Goal: Check status: Check status

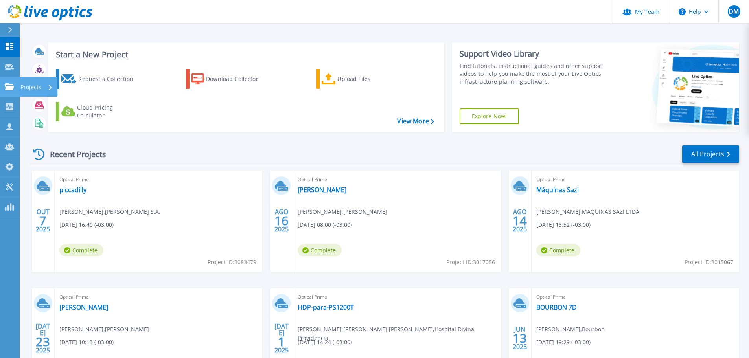
click at [11, 87] on icon at bounding box center [9, 86] width 9 height 7
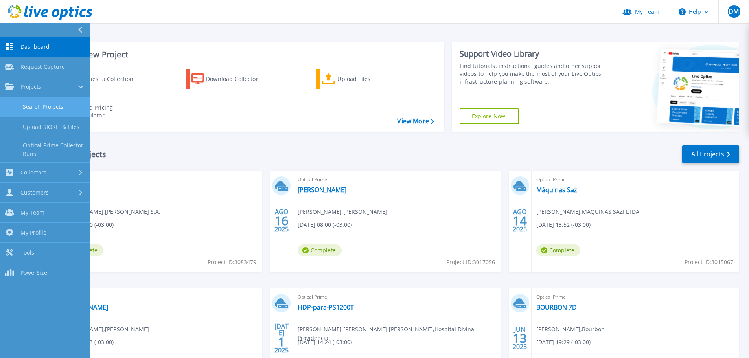
click at [50, 109] on link "Search Projects" at bounding box center [45, 107] width 90 height 20
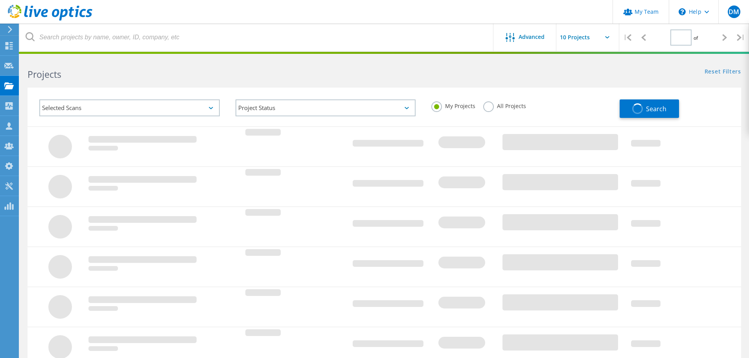
type input "1"
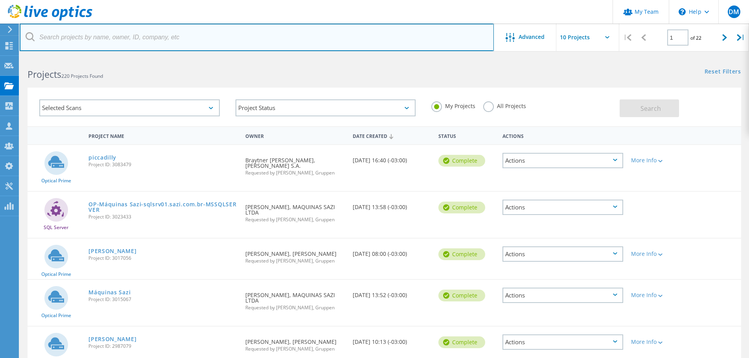
click at [114, 37] on input "text" at bounding box center [257, 38] width 474 height 28
type input "bourbon"
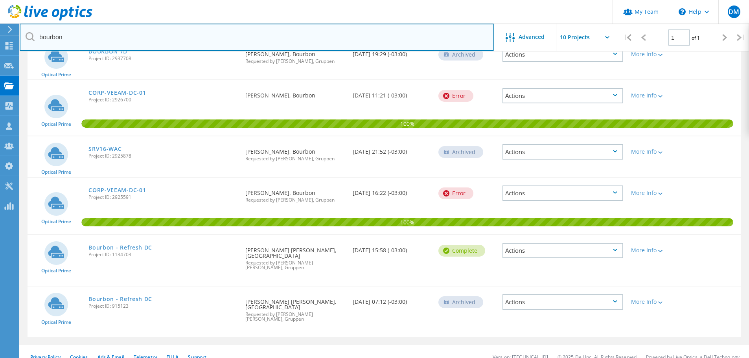
scroll to position [117, 0]
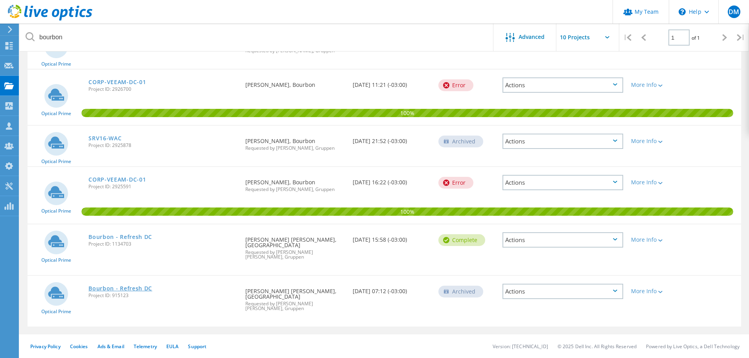
click at [135, 288] on link "Bourbon - Refresh DC" at bounding box center [120, 289] width 64 height 6
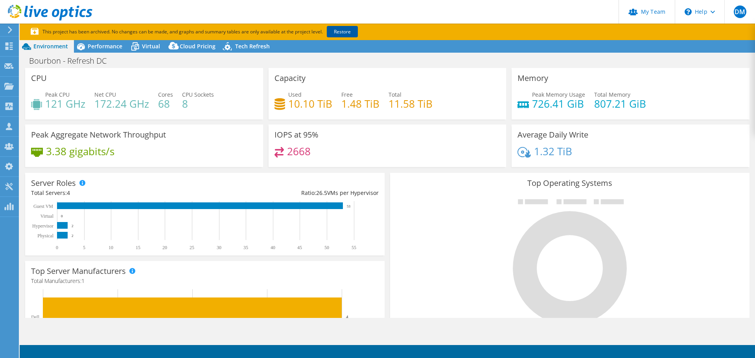
click at [346, 35] on link "Restore" at bounding box center [342, 31] width 31 height 11
select select "USD"
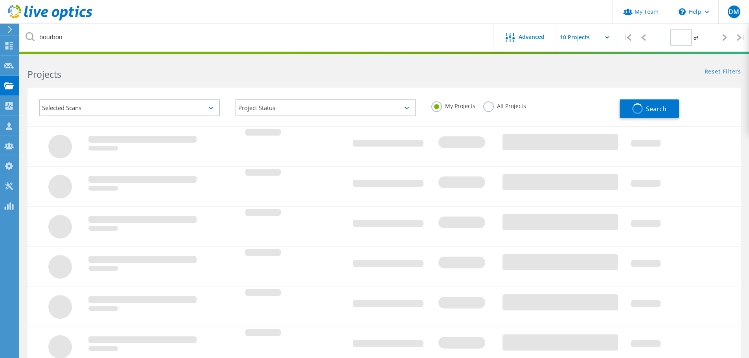
type input "1"
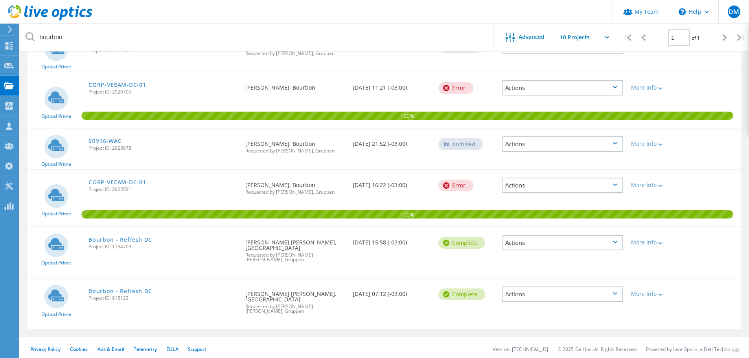
scroll to position [117, 0]
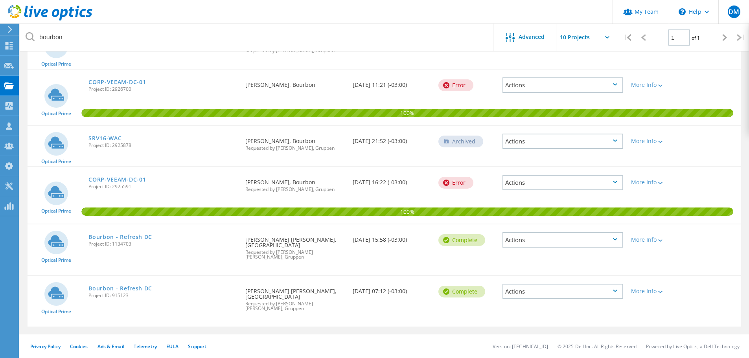
click at [136, 289] on link "Bourbon - Refresh DC" at bounding box center [120, 289] width 64 height 6
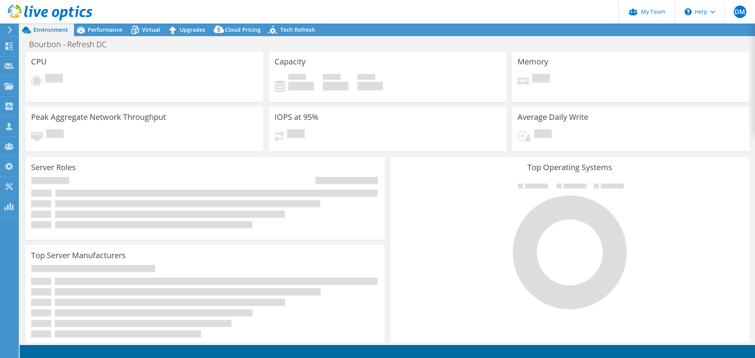
select select "USD"
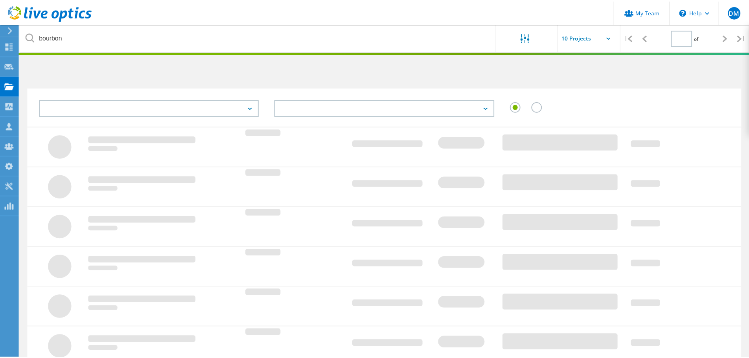
scroll to position [117, 0]
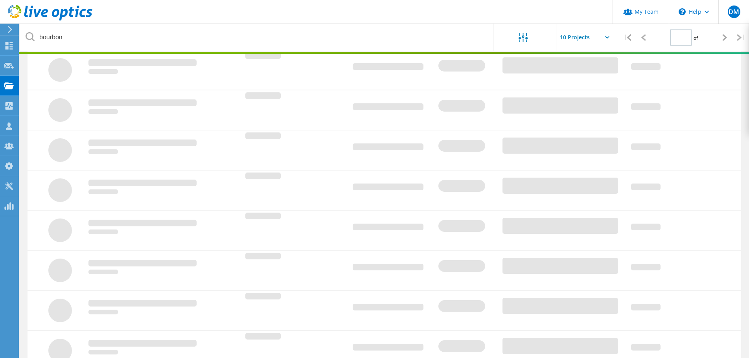
type input "1"
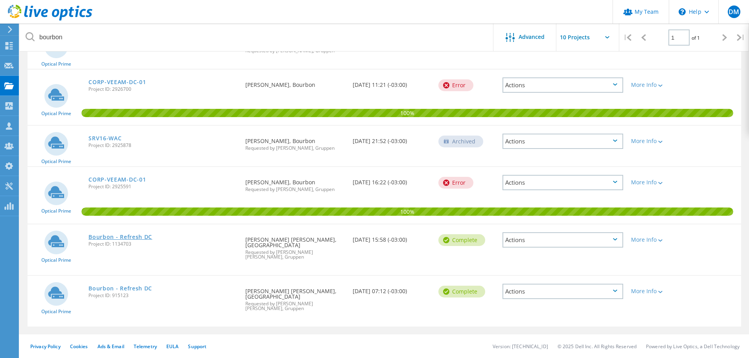
click at [112, 239] on link "Bourbon - Refresh DC" at bounding box center [120, 237] width 64 height 6
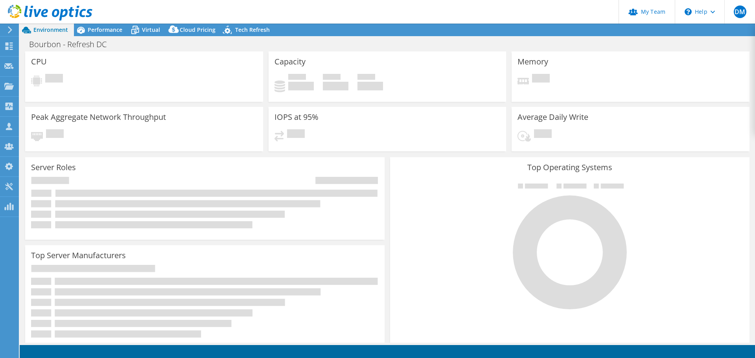
select select "SouthAmerica"
select select "BRL"
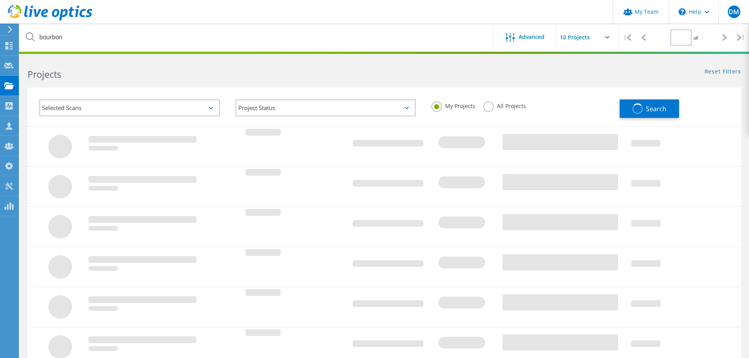
type input "1"
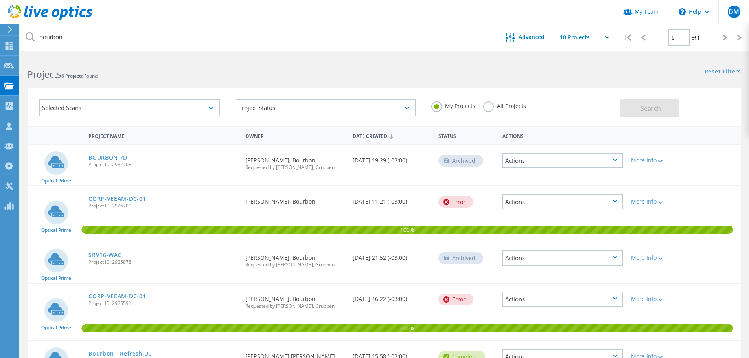
click at [111, 159] on link "BOURBON 7D" at bounding box center [107, 158] width 39 height 6
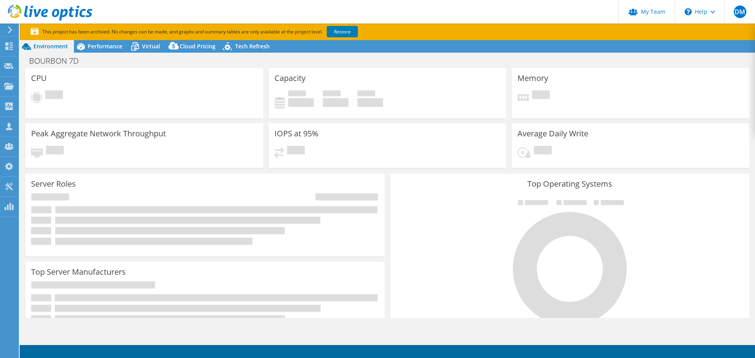
select select "USD"
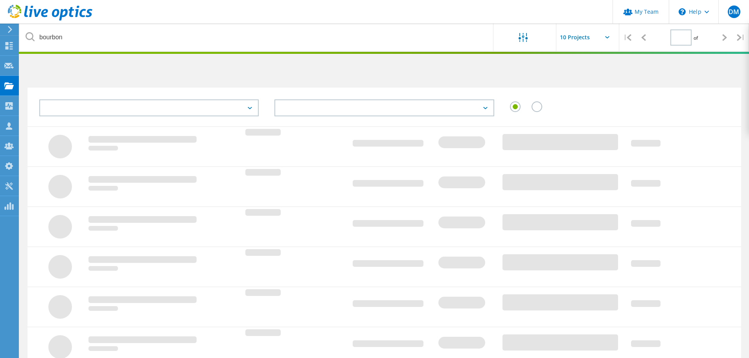
type input "1"
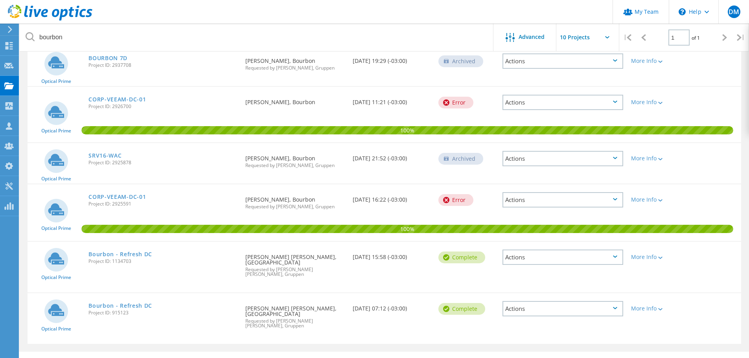
scroll to position [117, 0]
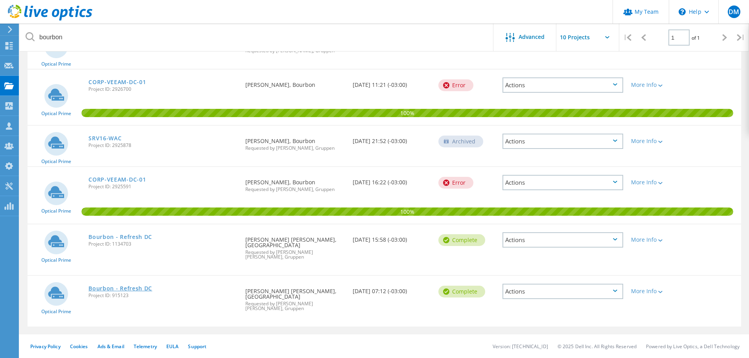
click at [117, 290] on link "Bourbon - Refresh DC" at bounding box center [120, 289] width 64 height 6
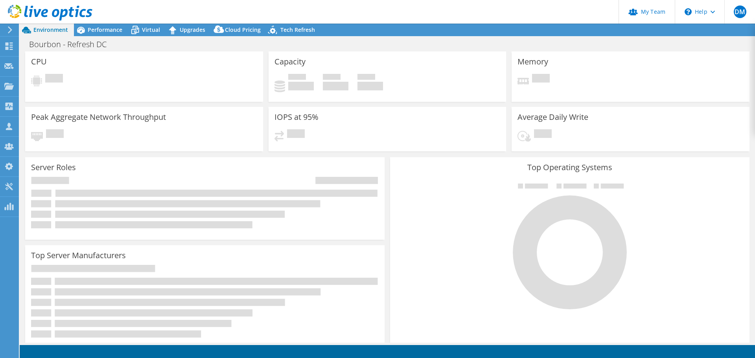
select select "USD"
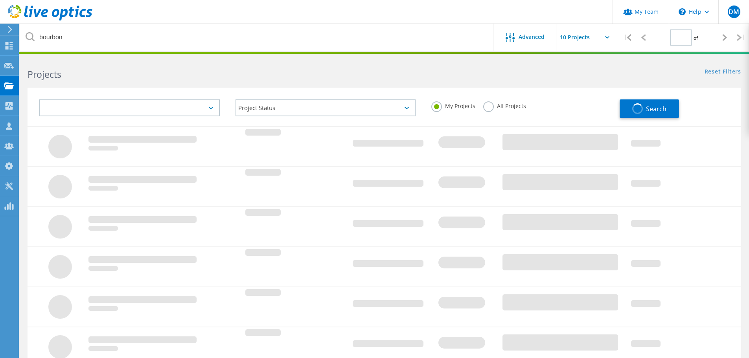
type input "1"
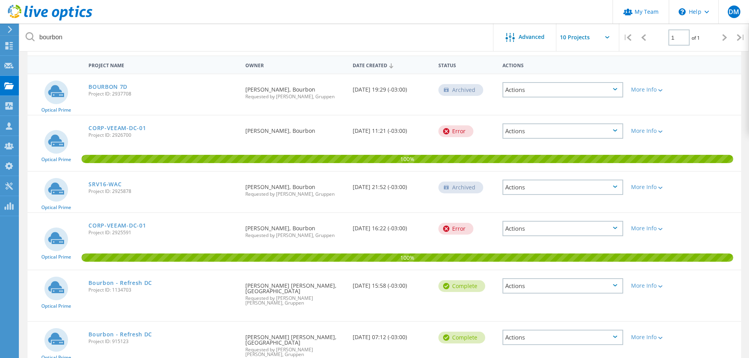
scroll to position [117, 0]
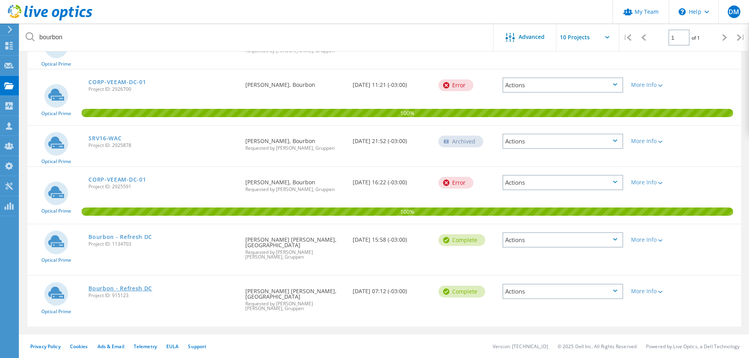
click at [114, 287] on link "Bourbon - Refresh DC" at bounding box center [120, 289] width 64 height 6
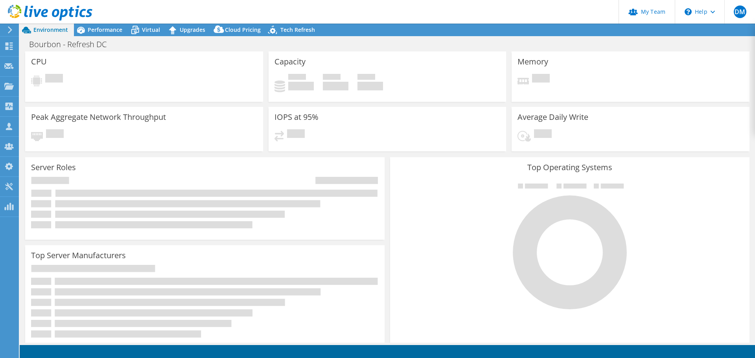
select select "USD"
